Goal: Task Accomplishment & Management: Use online tool/utility

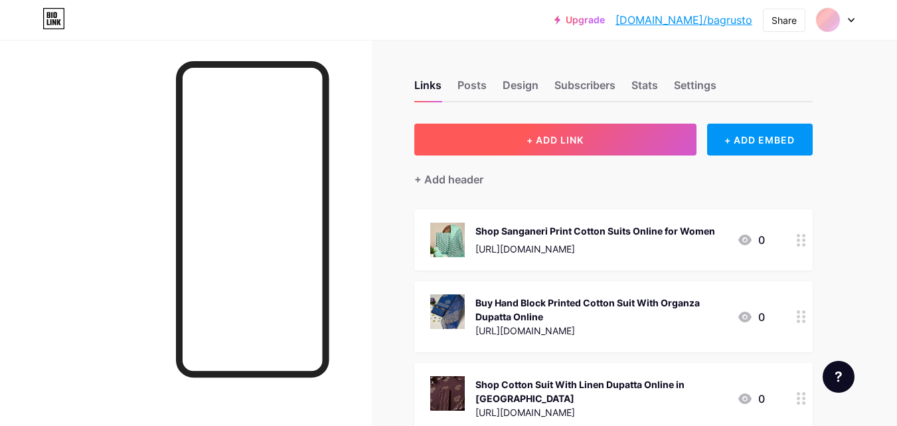
click at [614, 133] on button "+ ADD LINK" at bounding box center [555, 139] width 282 height 32
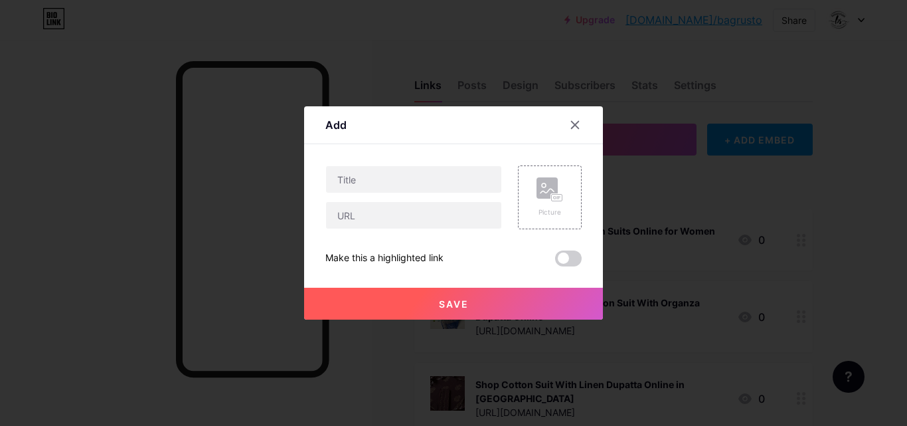
click at [362, 193] on div at bounding box center [413, 179] width 177 height 28
click at [374, 177] on input "text" at bounding box center [413, 179] width 175 height 27
paste input "Elegant Cotton Suit with Chiffon Dupatta | Bagru Store"
click at [436, 180] on input "Elegant Cotton Suit with Chiffon Dupatta | Bagru Store" at bounding box center [413, 179] width 175 height 27
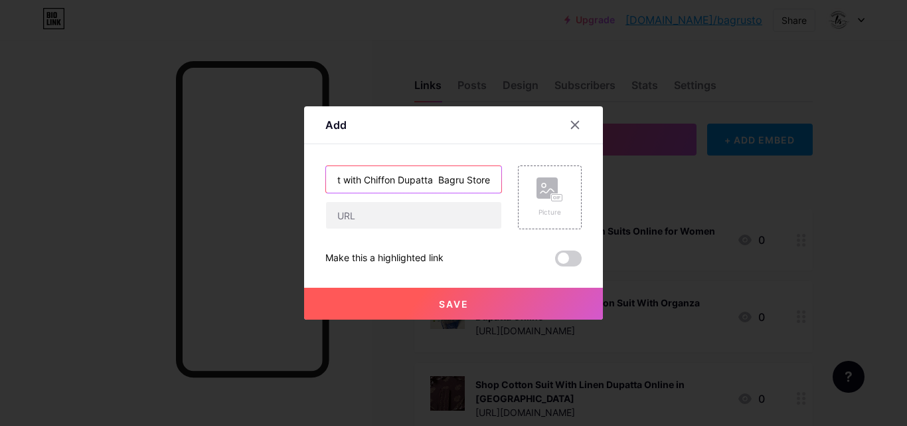
scroll to position [0, 86]
type input "Elegant Cotton Suit with Chiffon Dupatta Bagru Store"
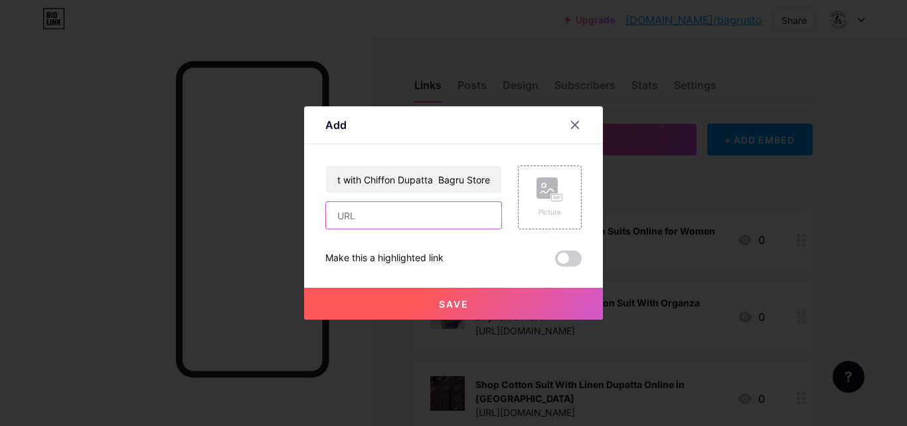
scroll to position [0, 0]
click at [396, 228] on input "text" at bounding box center [413, 215] width 175 height 27
paste input "[URL][DOMAIN_NAME]"
type input "[URL][DOMAIN_NAME]"
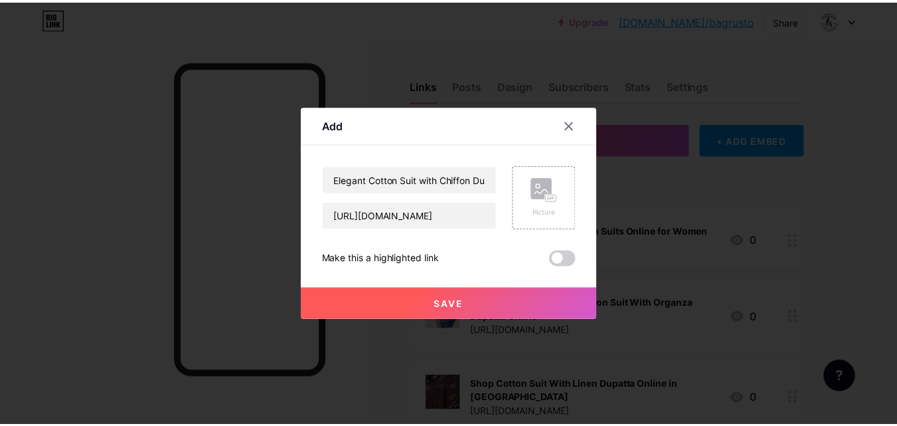
scroll to position [0, 0]
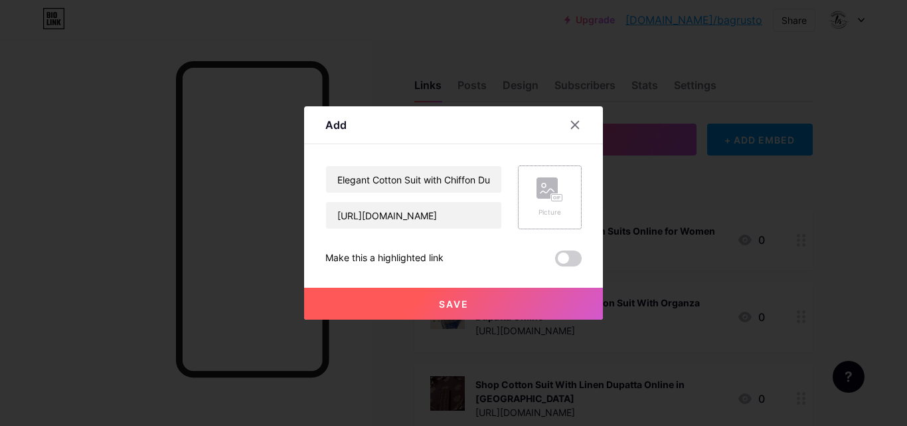
click at [555, 194] on rect at bounding box center [557, 198] width 12 height 8
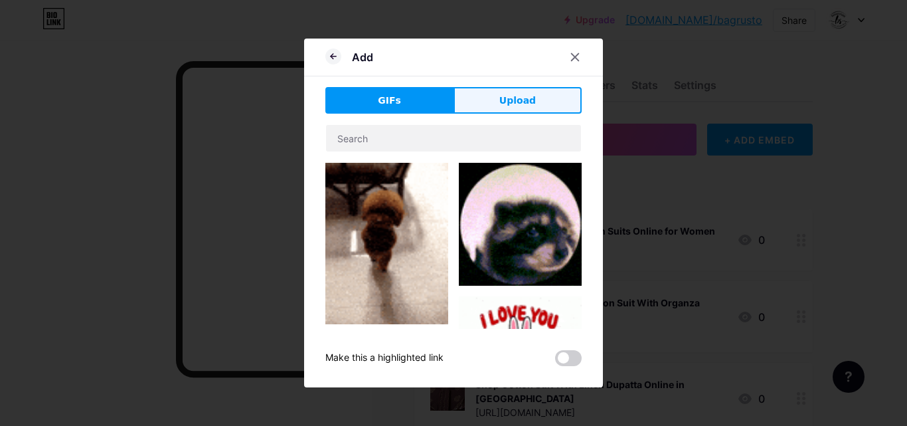
click at [495, 98] on button "Upload" at bounding box center [517, 100] width 128 height 27
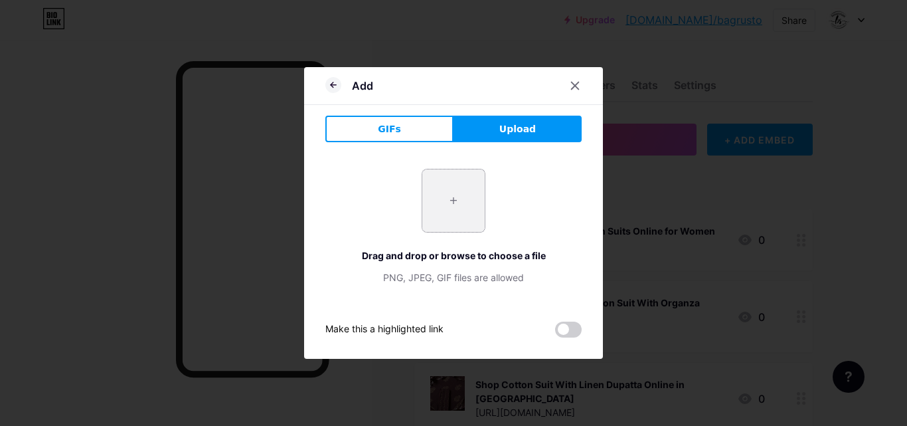
click at [461, 196] on input "file" at bounding box center [453, 200] width 62 height 62
type input "C:\fakepath\DSC_2786copy2 (1).jpg"
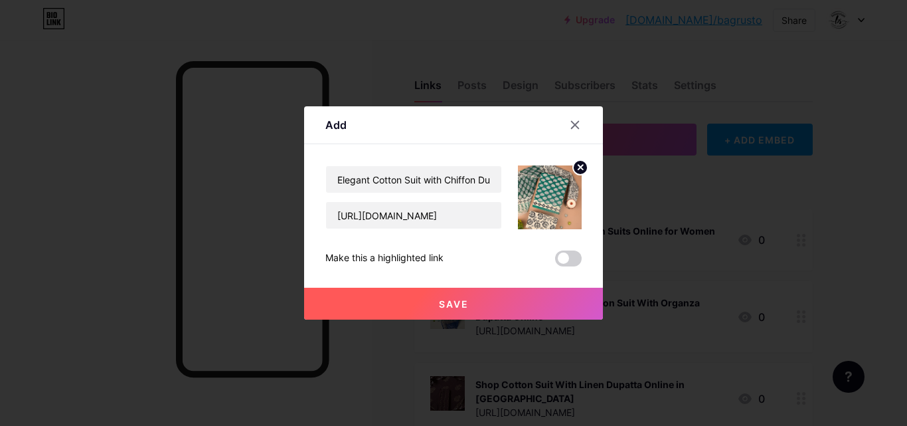
drag, startPoint x: 495, startPoint y: 294, endPoint x: 484, endPoint y: 299, distance: 11.9
click at [485, 298] on button "Save" at bounding box center [453, 303] width 299 height 32
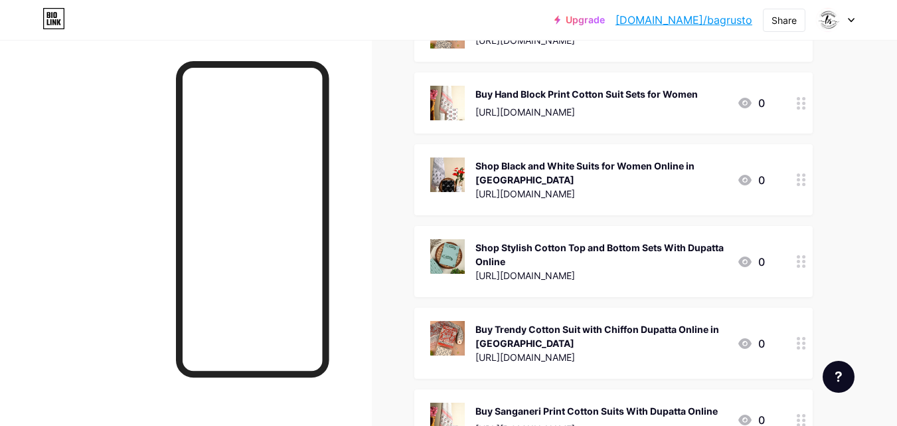
scroll to position [1417, 0]
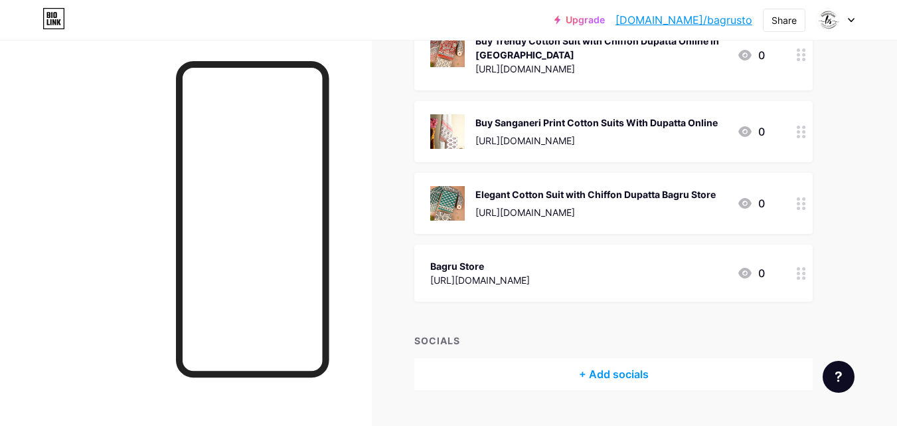
click at [530, 187] on div "Elegant Cotton Suit with Chiffon Dupatta Bagru Store" at bounding box center [595, 194] width 240 height 14
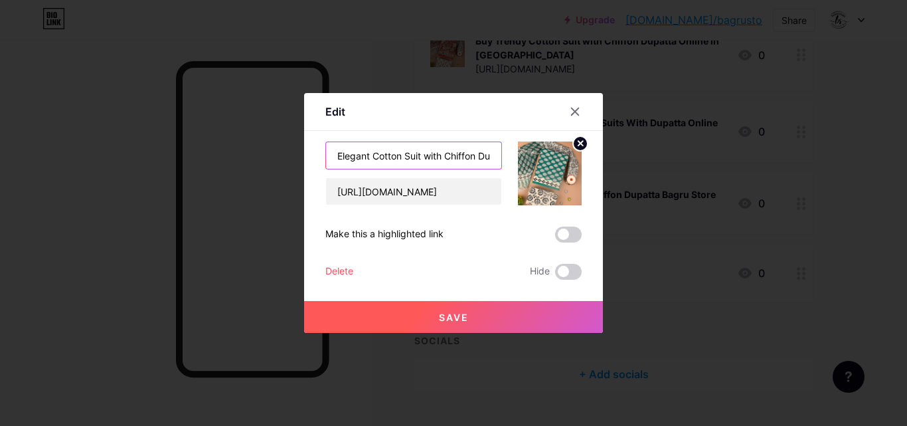
click at [370, 156] on input "Elegant Cotton Suit with Chiffon Dupatta Bagru Store" at bounding box center [413, 155] width 175 height 27
drag, startPoint x: 370, startPoint y: 155, endPoint x: 335, endPoint y: 157, distance: 34.6
click at [336, 157] on input "Elegant Cotton Suit with Chiffon Dupatta Bagru Store" at bounding box center [413, 155] width 175 height 27
type input "Buy Cotton Suit with Chiffon Dupatta Bagru Store"
click at [480, 309] on button "Save" at bounding box center [453, 317] width 299 height 32
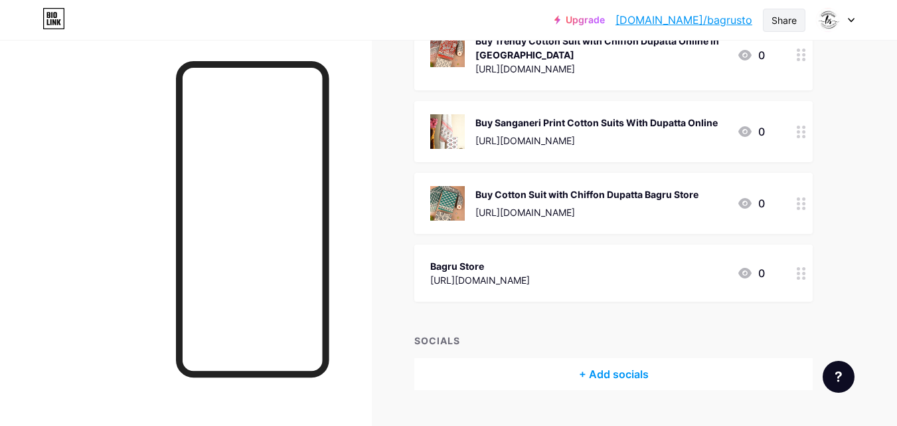
click at [786, 19] on div "Share" at bounding box center [784, 20] width 25 height 14
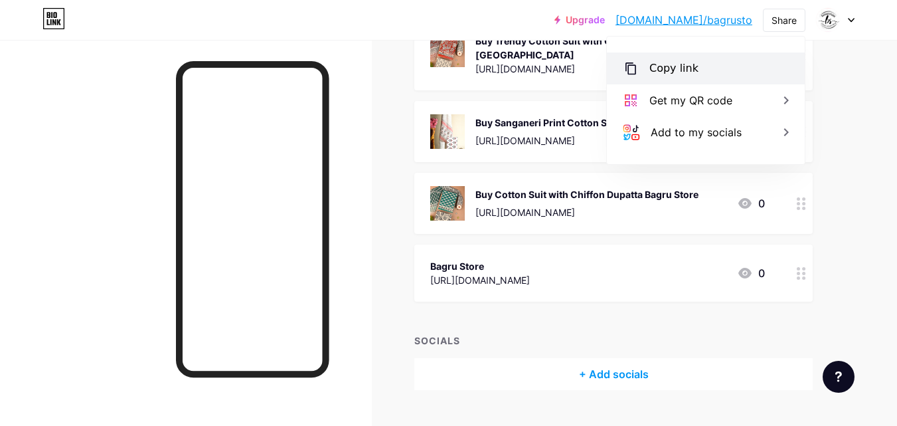
click at [704, 66] on div "Copy link" at bounding box center [706, 68] width 198 height 32
